Goal: Contribute content: Contribute content

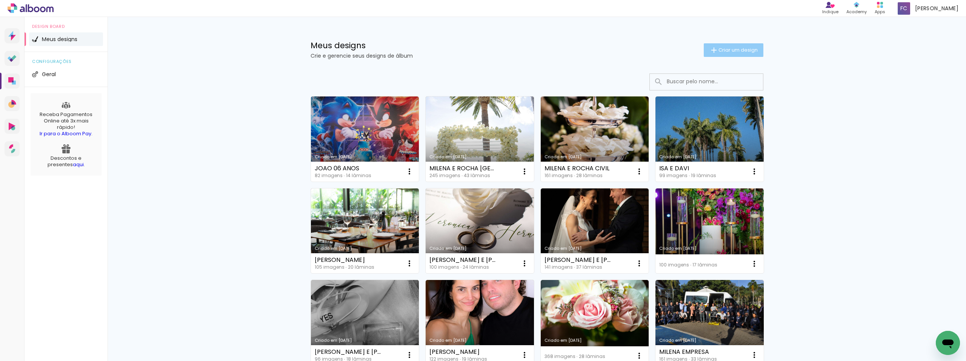
click at [718, 51] on span "Criar um design" at bounding box center [737, 50] width 39 height 5
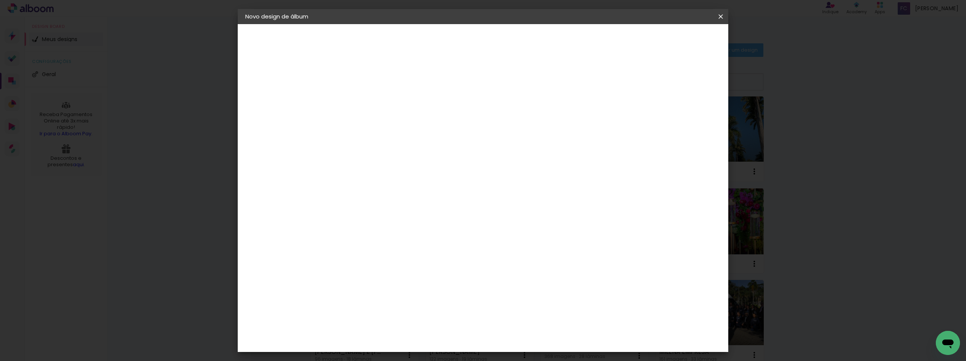
click at [369, 100] on input at bounding box center [369, 101] width 0 height 12
type input "[PERSON_NAME] E [PERSON_NAME]"
type paper-input "[PERSON_NAME] E [PERSON_NAME]"
click at [446, 35] on paper-button "Avançar" at bounding box center [427, 40] width 37 height 13
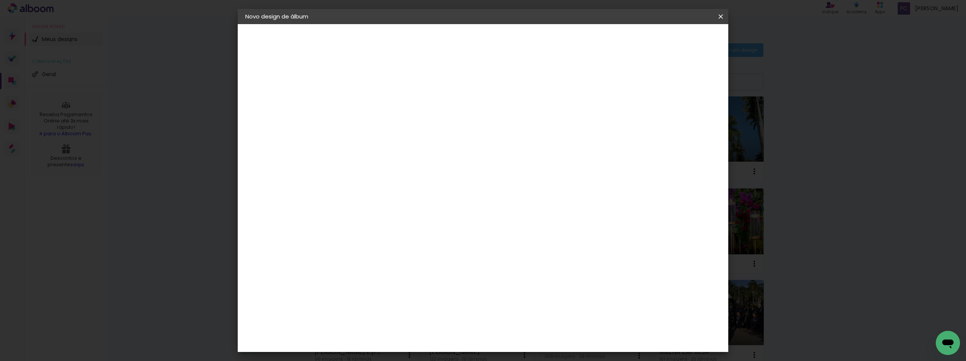
click at [388, 300] on div "Evidence" at bounding box center [377, 303] width 27 height 6
click at [0, 0] on slot "Avançar" at bounding box center [0, 0] width 0 height 0
click at [398, 126] on input "text" at bounding box center [383, 132] width 29 height 12
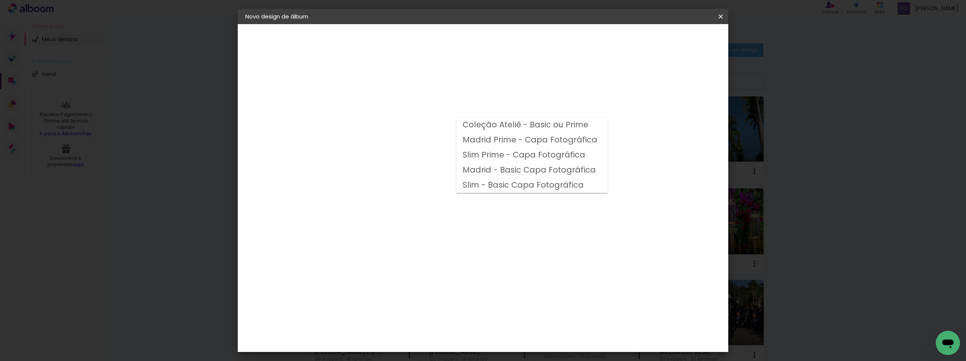
click at [0, 0] on slot "Madrid - Basic Capa Fotográfica" at bounding box center [0, 0] width 0 height 0
type input "Madrid - Basic Capa Fotográfica"
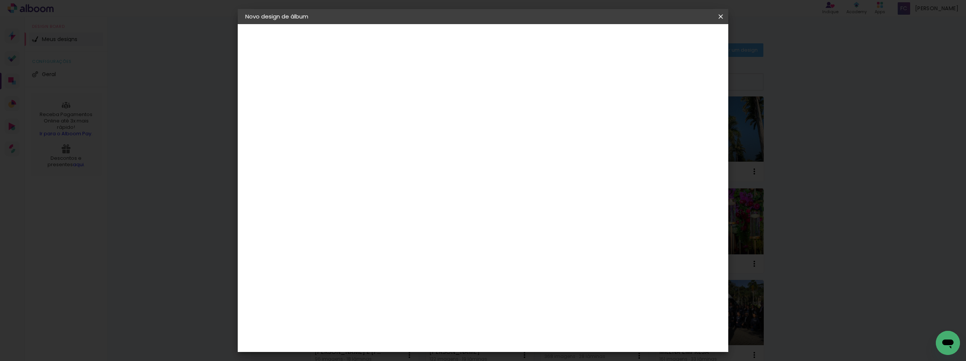
scroll to position [193, 0]
click at [419, 257] on span "30 × 30" at bounding box center [401, 264] width 35 height 15
click at [0, 0] on slot "Avançar" at bounding box center [0, 0] width 0 height 0
click at [673, 41] on span "Iniciar design" at bounding box center [656, 39] width 34 height 5
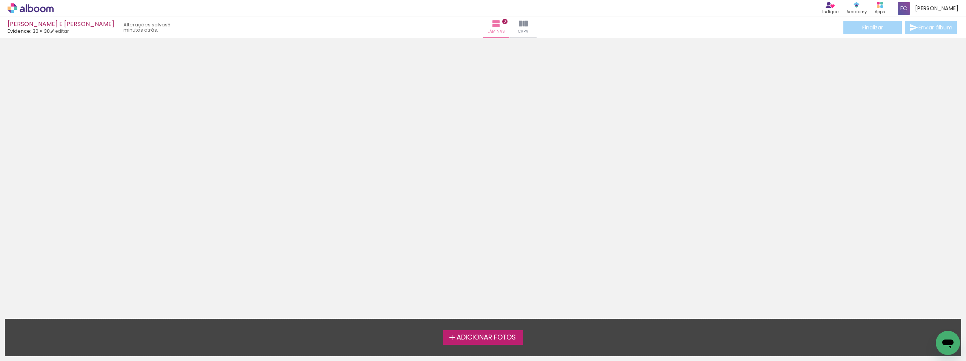
click at [483, 336] on span "Adicionar Fotos" at bounding box center [485, 338] width 59 height 7
click at [0, 0] on input "file" at bounding box center [0, 0] width 0 height 0
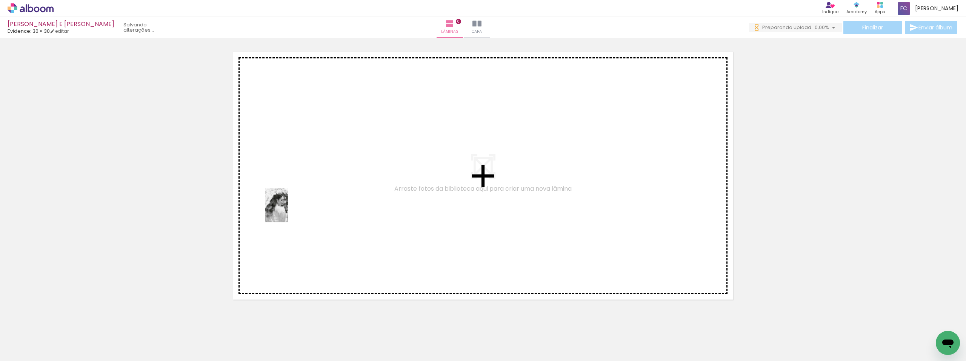
drag, startPoint x: 90, startPoint y: 332, endPoint x: 288, endPoint y: 211, distance: 231.9
click at [288, 211] on quentale-workspace at bounding box center [483, 180] width 966 height 361
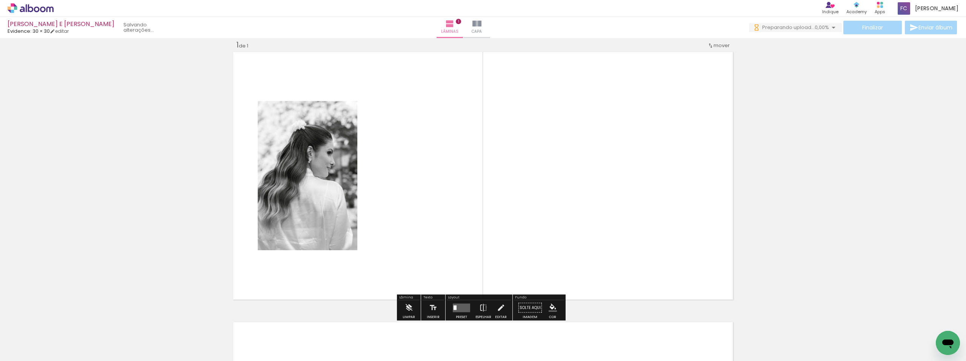
scroll to position [10, 0]
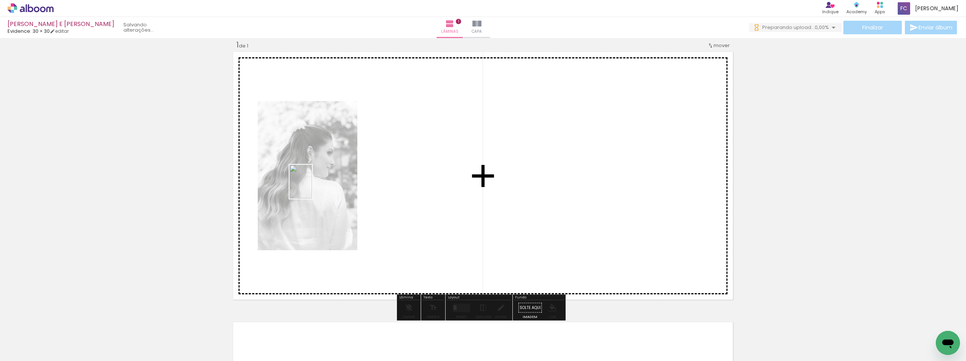
drag, startPoint x: 125, startPoint y: 341, endPoint x: 312, endPoint y: 187, distance: 241.5
click at [312, 187] on quentale-workspace at bounding box center [483, 180] width 966 height 361
drag, startPoint x: 155, startPoint y: 344, endPoint x: 301, endPoint y: 214, distance: 195.5
click at [301, 214] on quentale-workspace at bounding box center [483, 180] width 966 height 361
drag, startPoint x: 243, startPoint y: 335, endPoint x: 295, endPoint y: 243, distance: 105.7
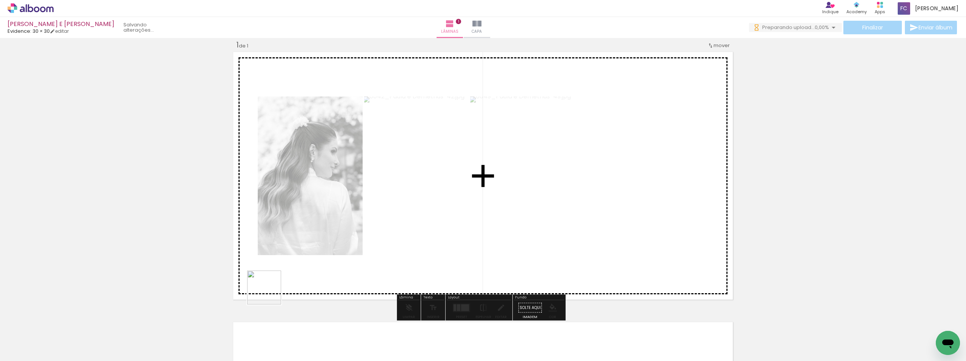
click at [295, 244] on quentale-workspace at bounding box center [483, 180] width 966 height 361
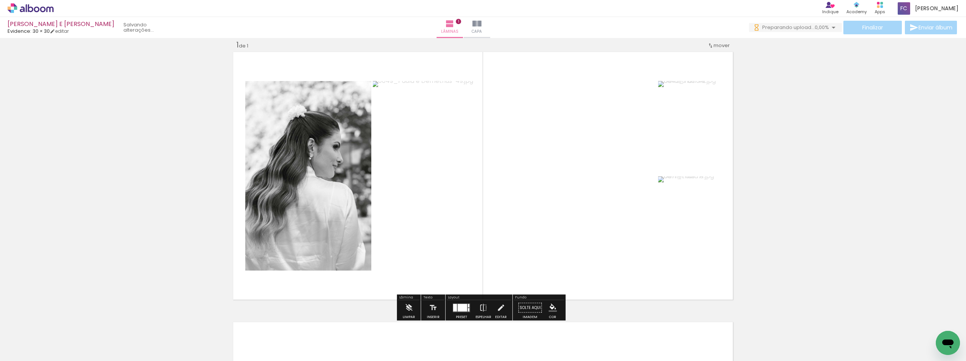
drag, startPoint x: 207, startPoint y: 344, endPoint x: 304, endPoint y: 232, distance: 148.2
click at [304, 233] on quentale-workspace at bounding box center [483, 180] width 966 height 361
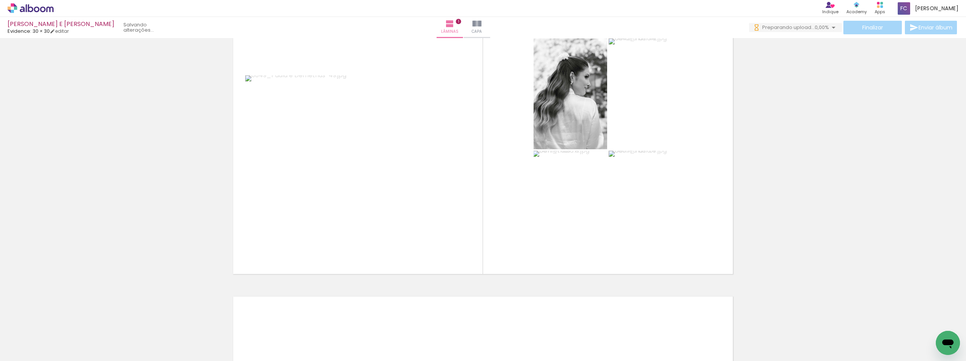
scroll to position [0, 0]
drag, startPoint x: 289, startPoint y: 345, endPoint x: 309, endPoint y: 266, distance: 82.1
click at [306, 249] on quentale-workspace at bounding box center [483, 180] width 966 height 361
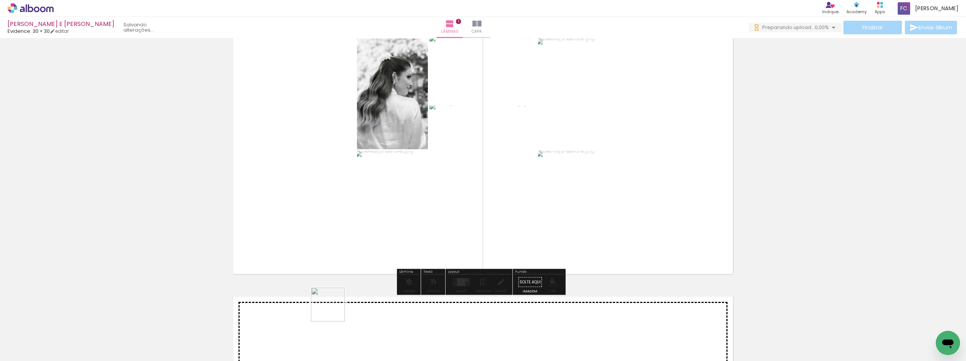
drag, startPoint x: 330, startPoint y: 322, endPoint x: 344, endPoint y: 254, distance: 69.1
click at [344, 257] on quentale-workspace at bounding box center [483, 180] width 966 height 361
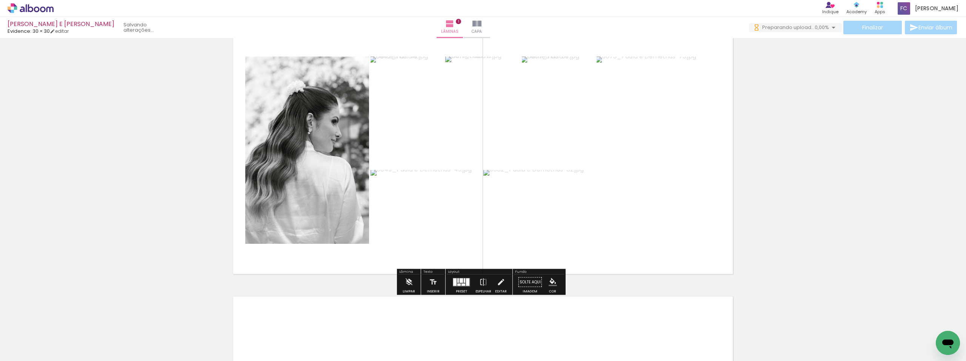
click at [457, 279] on div at bounding box center [458, 280] width 2 height 5
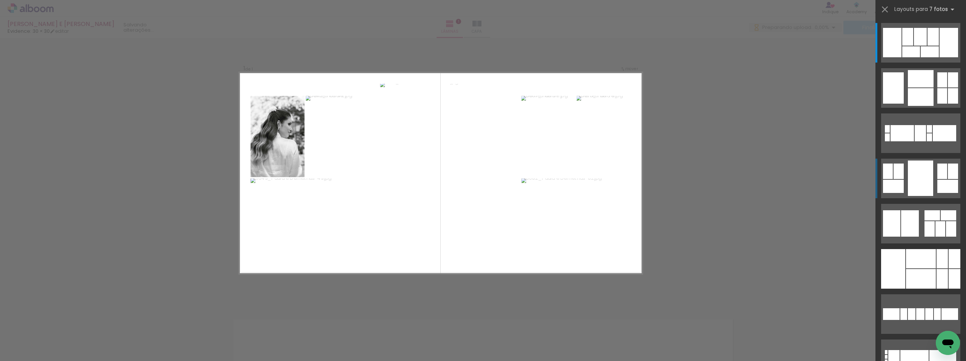
scroll to position [10, 0]
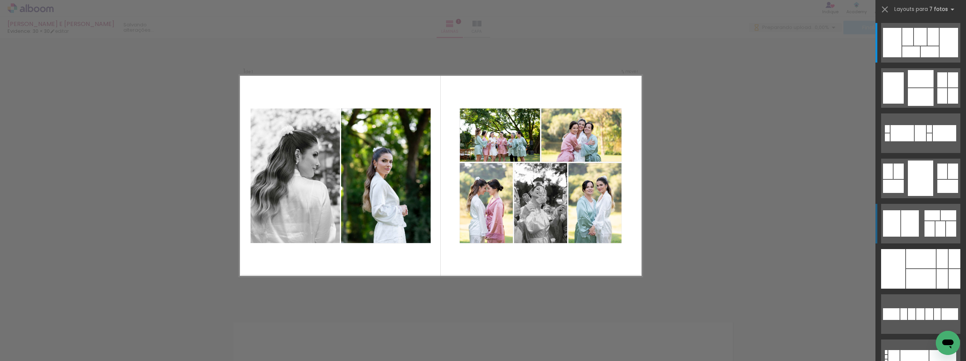
click at [920, 63] on quentale-layouter at bounding box center [920, 43] width 79 height 40
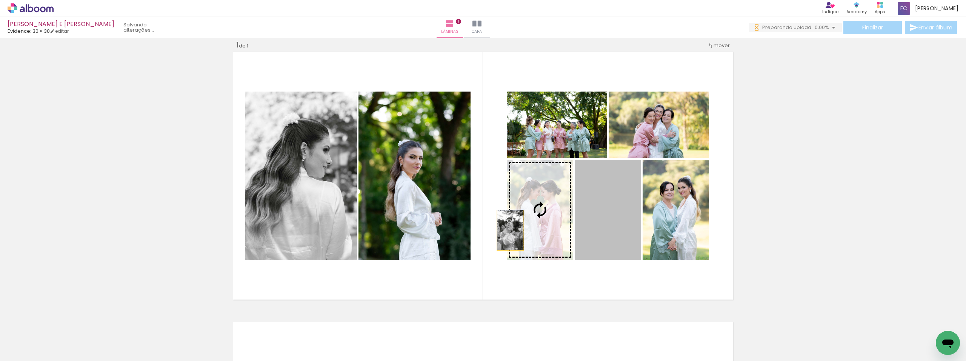
drag, startPoint x: 560, startPoint y: 236, endPoint x: 448, endPoint y: 220, distance: 112.8
click at [0, 0] on slot at bounding box center [0, 0] width 0 height 0
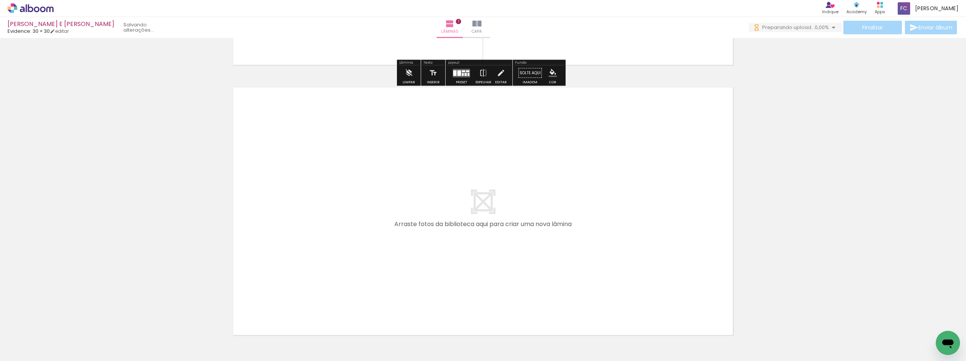
drag, startPoint x: 381, startPoint y: 335, endPoint x: 354, endPoint y: 270, distance: 70.5
click at [354, 270] on quentale-workspace at bounding box center [483, 180] width 966 height 361
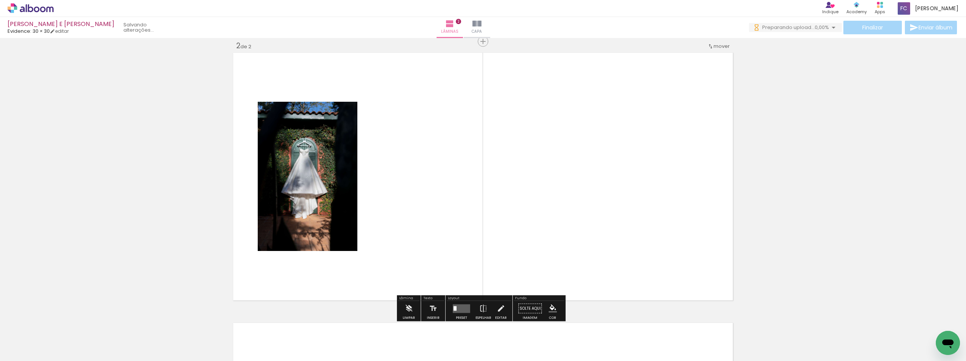
scroll to position [280, 0]
drag, startPoint x: 416, startPoint y: 327, endPoint x: 405, endPoint y: 244, distance: 84.0
click at [405, 244] on quentale-workspace at bounding box center [483, 180] width 966 height 361
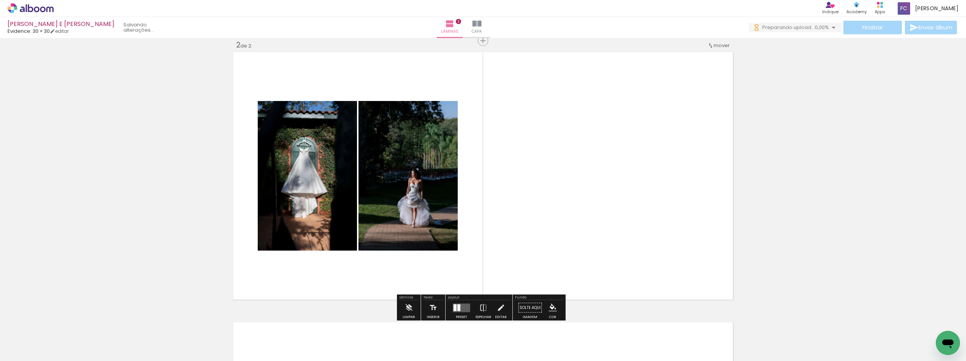
drag, startPoint x: 459, startPoint y: 335, endPoint x: 481, endPoint y: 267, distance: 71.4
click at [481, 274] on quentale-workspace at bounding box center [483, 180] width 966 height 361
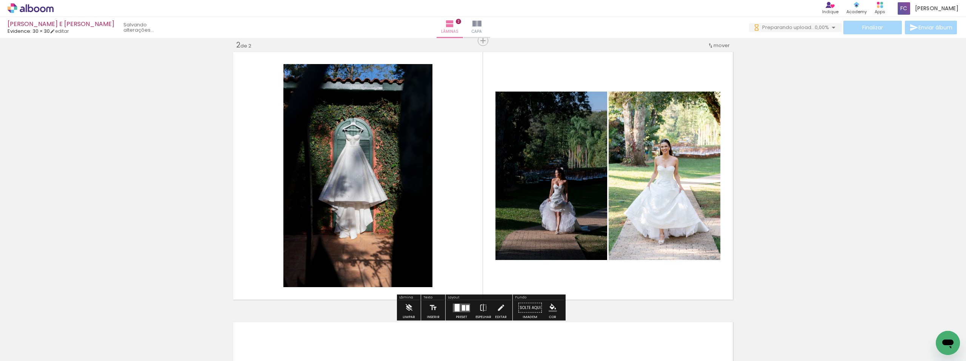
drag, startPoint x: 494, startPoint y: 339, endPoint x: 497, endPoint y: 262, distance: 76.6
click at [497, 262] on quentale-workspace at bounding box center [483, 180] width 966 height 361
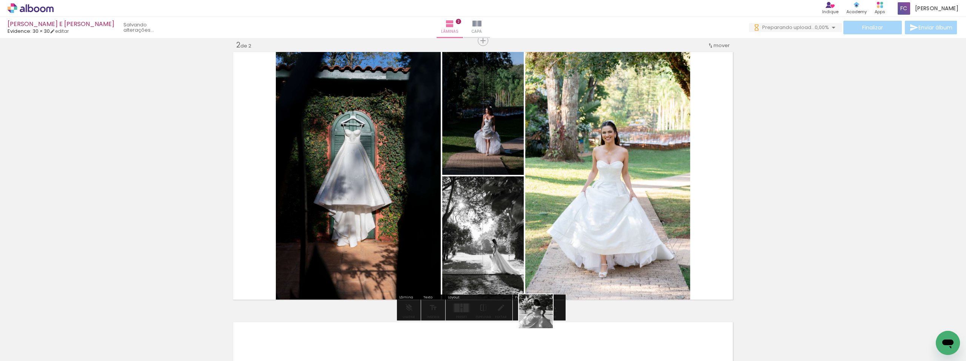
drag, startPoint x: 541, startPoint y: 317, endPoint x: 540, endPoint y: 225, distance: 92.0
click at [540, 228] on quentale-workspace at bounding box center [483, 180] width 966 height 361
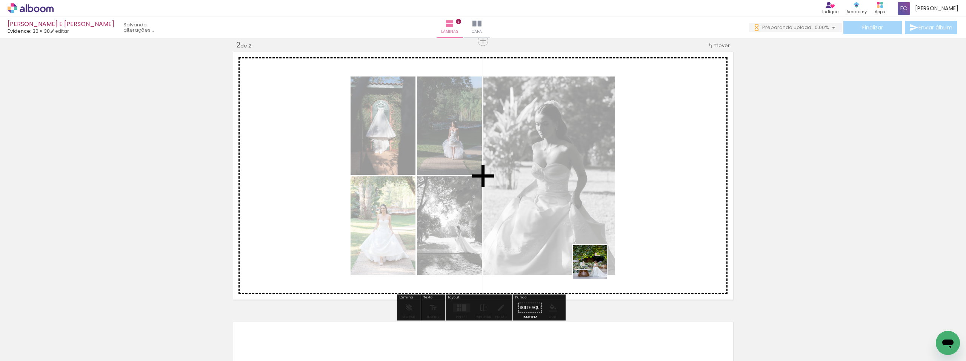
drag, startPoint x: 595, startPoint y: 293, endPoint x: 594, endPoint y: 241, distance: 52.1
click at [593, 240] on quentale-workspace at bounding box center [483, 180] width 966 height 361
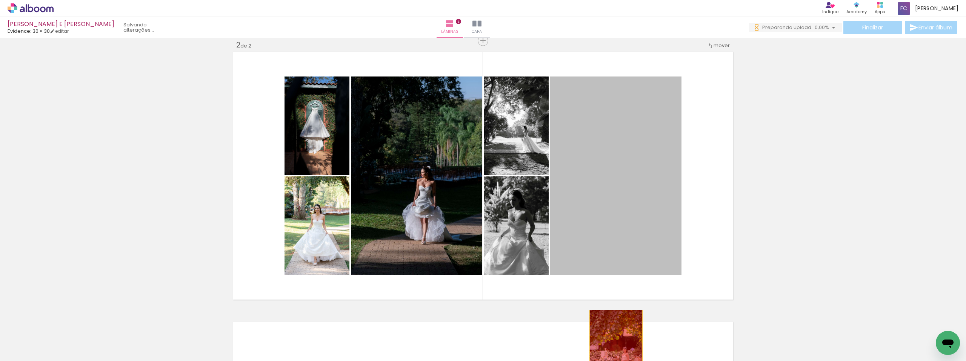
drag, startPoint x: 615, startPoint y: 246, endPoint x: 613, endPoint y: 350, distance: 104.5
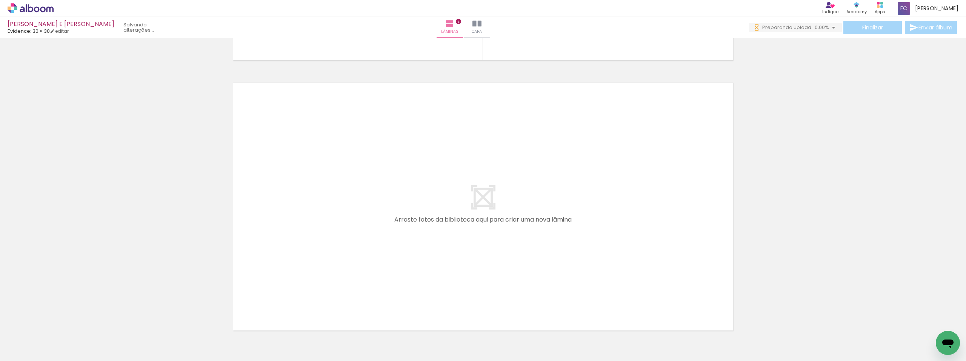
scroll to position [0, 333]
drag, startPoint x: 258, startPoint y: 342, endPoint x: 286, endPoint y: 322, distance: 34.1
click at [269, 262] on quentale-workspace at bounding box center [483, 180] width 966 height 361
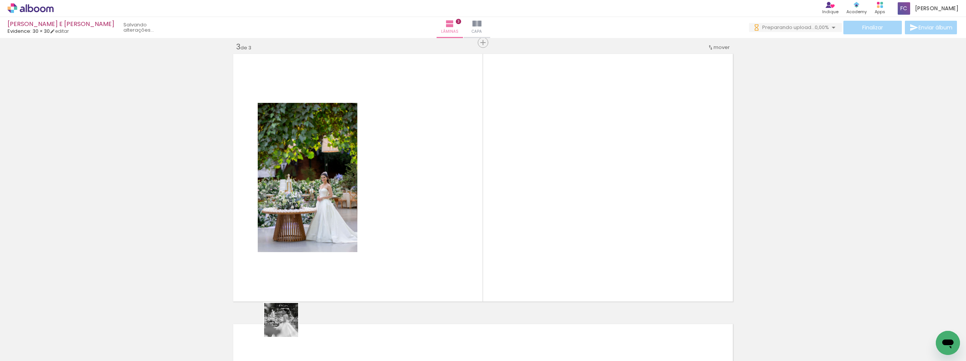
scroll to position [551, 0]
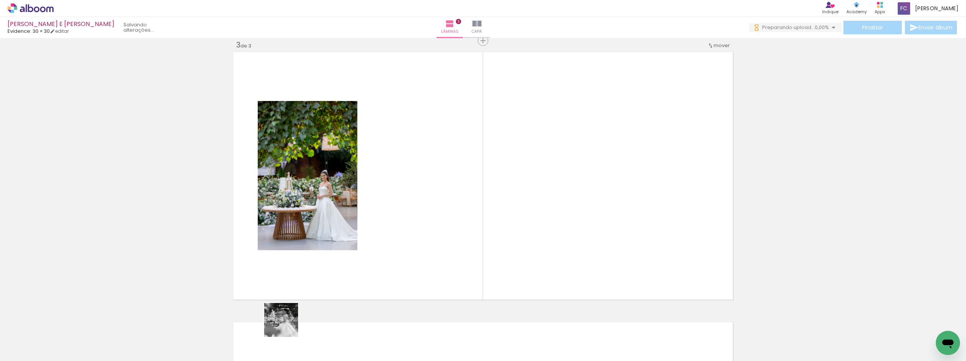
drag, startPoint x: 286, startPoint y: 329, endPoint x: 297, endPoint y: 276, distance: 53.1
click at [297, 270] on quentale-workspace at bounding box center [483, 180] width 966 height 361
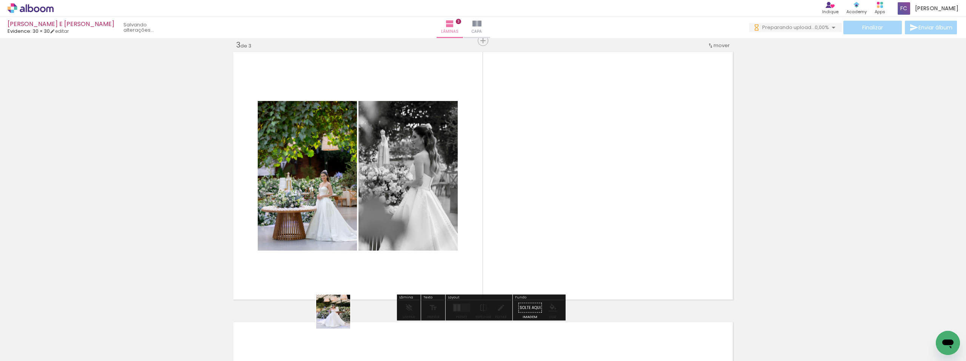
drag, startPoint x: 339, startPoint y: 318, endPoint x: 353, endPoint y: 260, distance: 59.5
click at [346, 257] on quentale-workspace at bounding box center [483, 180] width 966 height 361
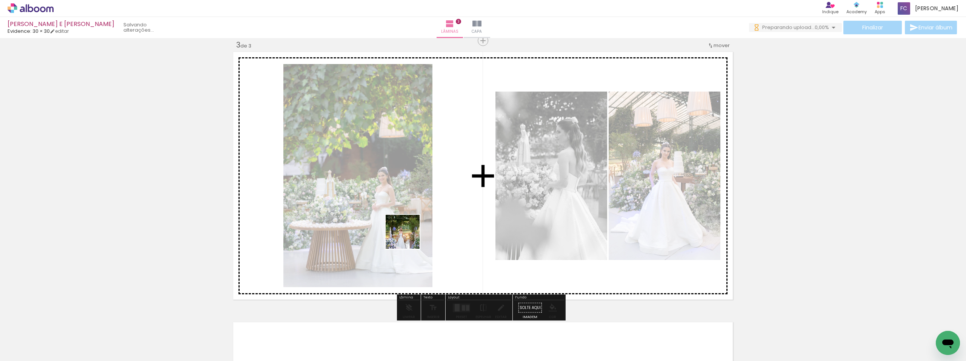
drag, startPoint x: 382, startPoint y: 323, endPoint x: 415, endPoint y: 266, distance: 66.1
click at [409, 236] on quentale-workspace at bounding box center [483, 180] width 966 height 361
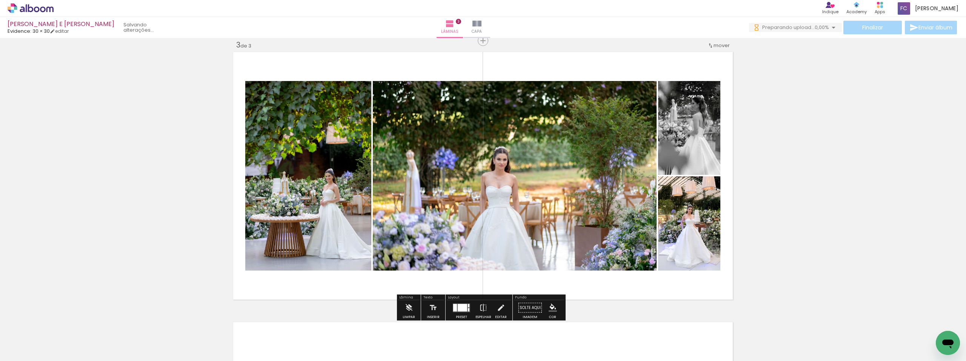
drag, startPoint x: 436, startPoint y: 346, endPoint x: 432, endPoint y: 233, distance: 113.2
click at [428, 240] on quentale-workspace at bounding box center [483, 180] width 966 height 361
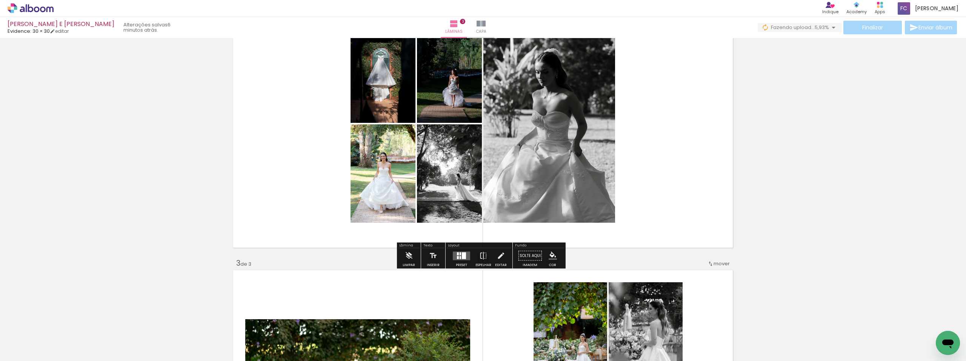
scroll to position [308, 0]
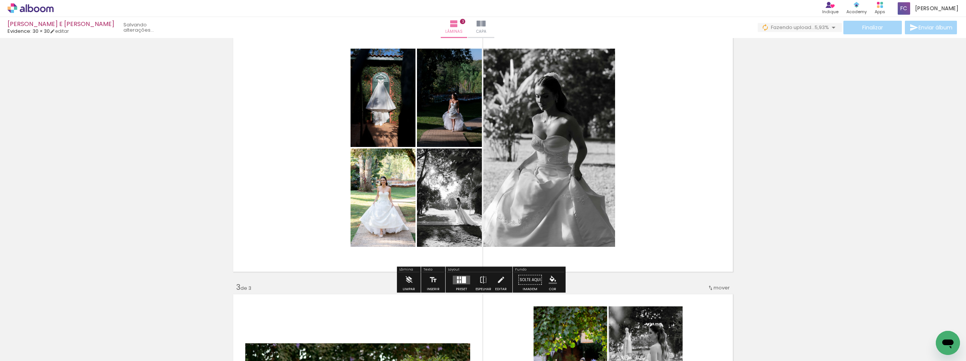
click at [462, 276] on div at bounding box center [464, 279] width 4 height 7
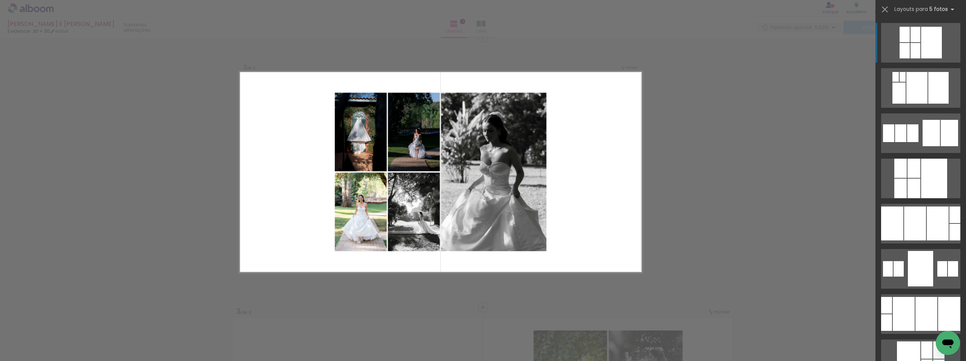
scroll to position [280, 0]
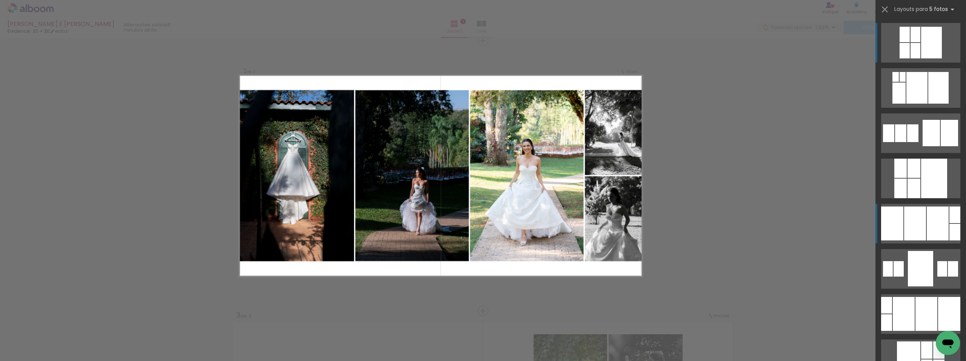
click at [912, 218] on div at bounding box center [915, 224] width 22 height 34
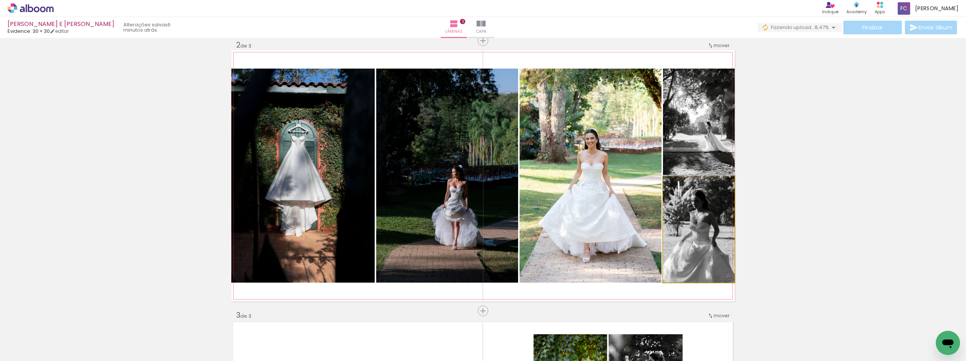
drag, startPoint x: 703, startPoint y: 232, endPoint x: 599, endPoint y: 201, distance: 108.8
click at [0, 0] on slot at bounding box center [0, 0] width 0 height 0
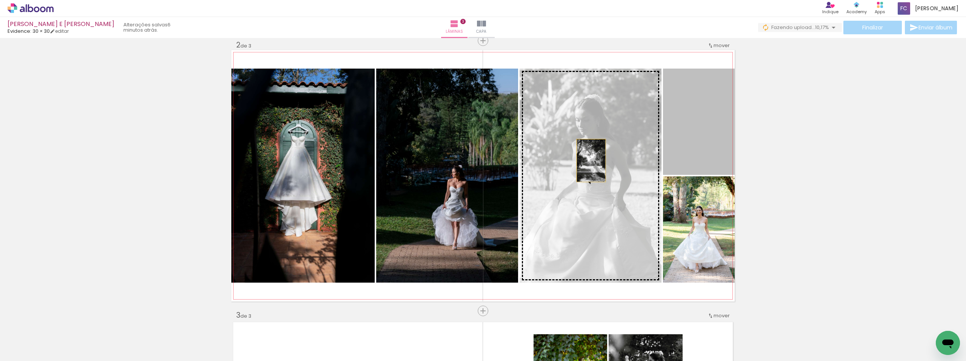
drag, startPoint x: 679, startPoint y: 134, endPoint x: 584, endPoint y: 162, distance: 99.6
click at [0, 0] on slot at bounding box center [0, 0] width 0 height 0
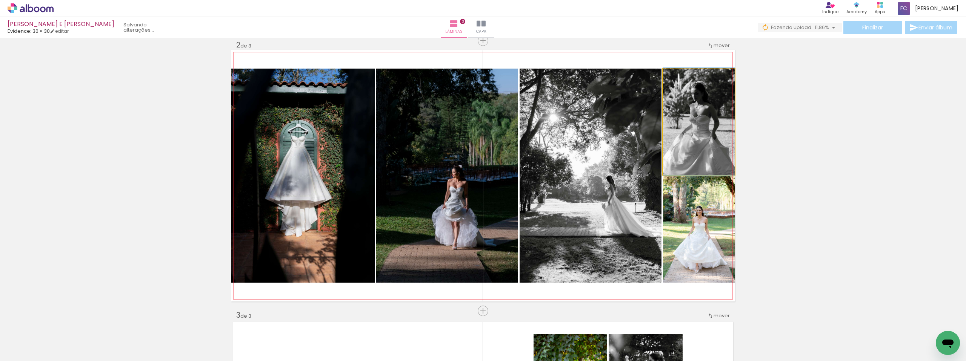
drag, startPoint x: 680, startPoint y: 128, endPoint x: 423, endPoint y: 143, distance: 257.6
click at [0, 0] on slot at bounding box center [0, 0] width 0 height 0
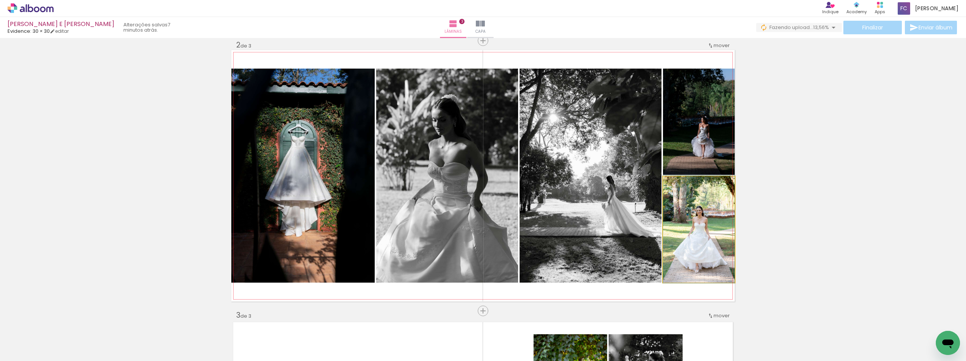
drag, startPoint x: 703, startPoint y: 242, endPoint x: 456, endPoint y: 180, distance: 255.2
click at [0, 0] on slot at bounding box center [0, 0] width 0 height 0
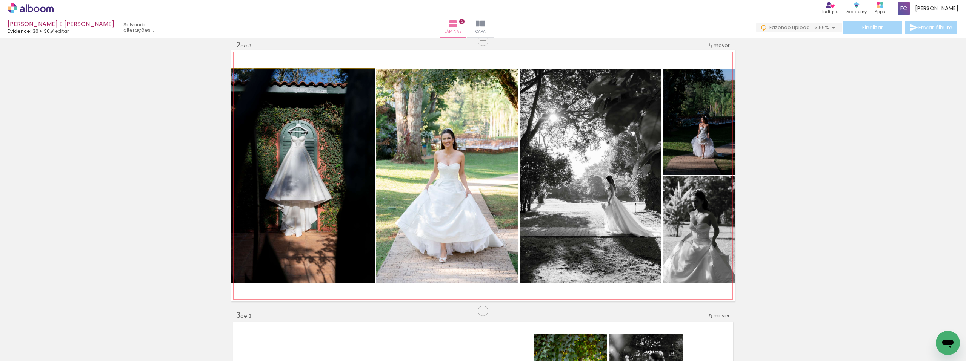
drag, startPoint x: 290, startPoint y: 218, endPoint x: 401, endPoint y: 205, distance: 111.6
click at [0, 0] on slot at bounding box center [0, 0] width 0 height 0
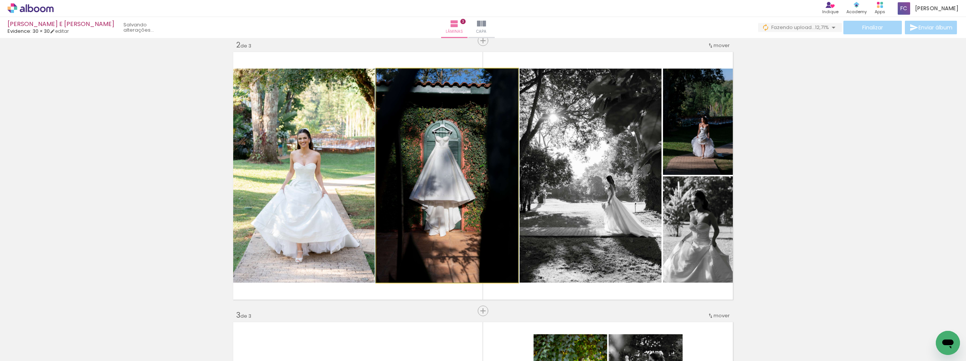
drag, startPoint x: 415, startPoint y: 200, endPoint x: 292, endPoint y: 192, distance: 122.8
click at [0, 0] on slot at bounding box center [0, 0] width 0 height 0
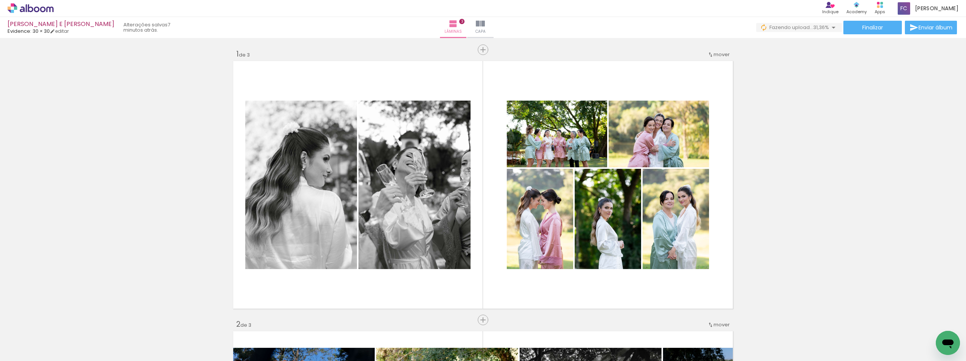
scroll to position [0, 0]
